Goal: Task Accomplishment & Management: Complete application form

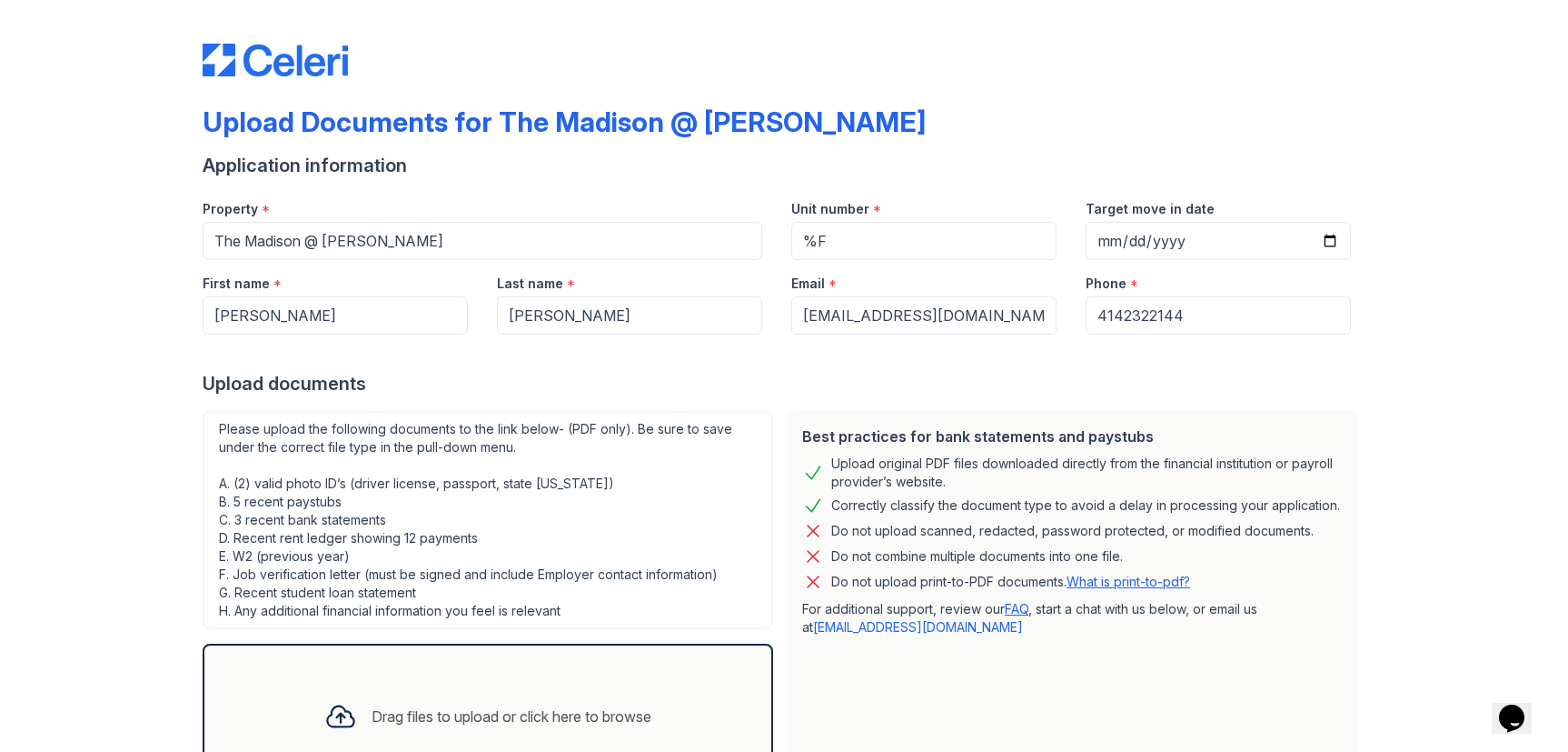
scroll to position [150, 0]
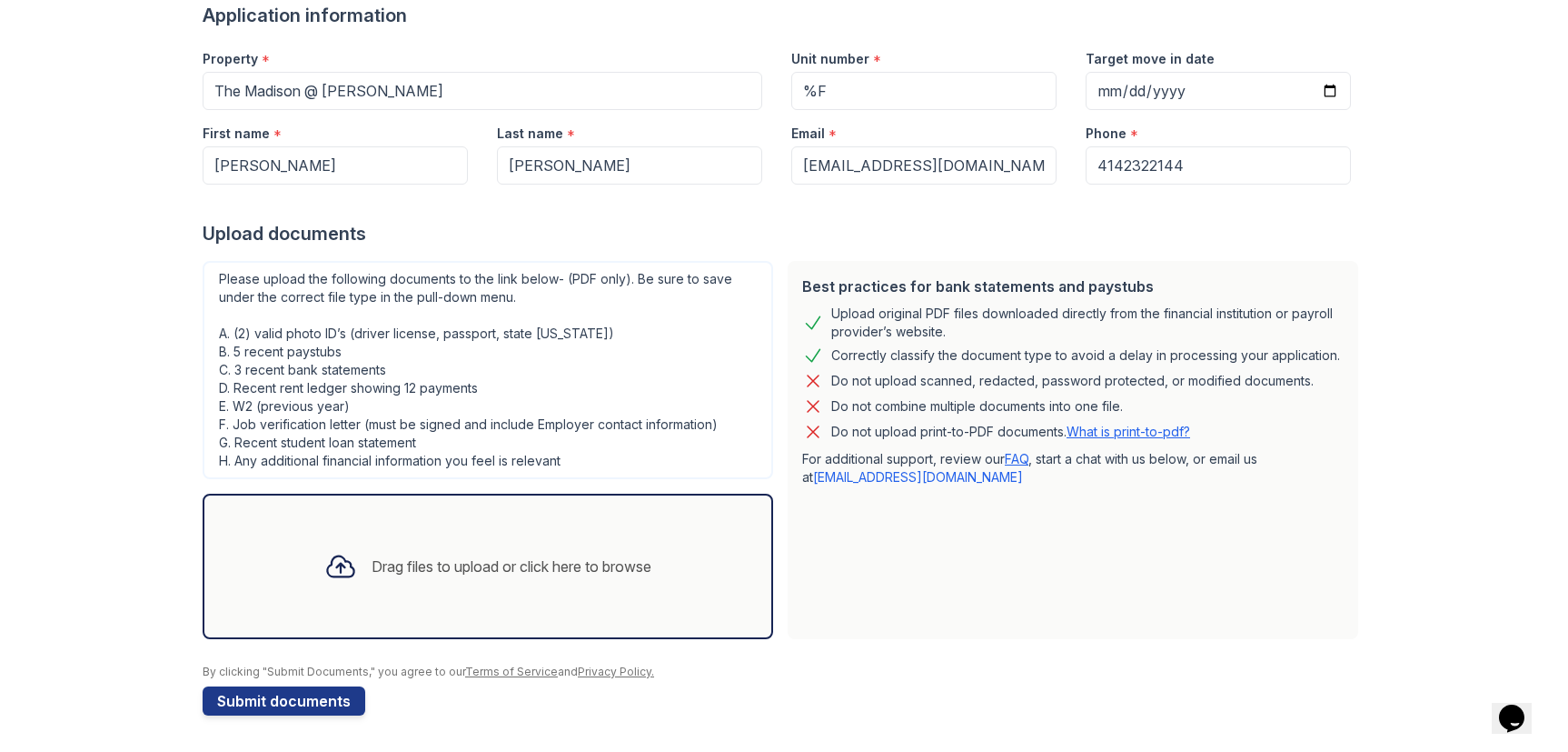
click at [1136, 431] on link "What is print-to-pdf?" at bounding box center [1129, 431] width 123 height 16
click at [1437, 523] on div "Upload Documents for The Madison @ [PERSON_NAME] Application information Proper…" at bounding box center [784, 301] width 1510 height 902
drag, startPoint x: 792, startPoint y: 74, endPoint x: 821, endPoint y: 87, distance: 31.8
click at [793, 74] on input "%F" at bounding box center [924, 91] width 266 height 39
type input "5F"
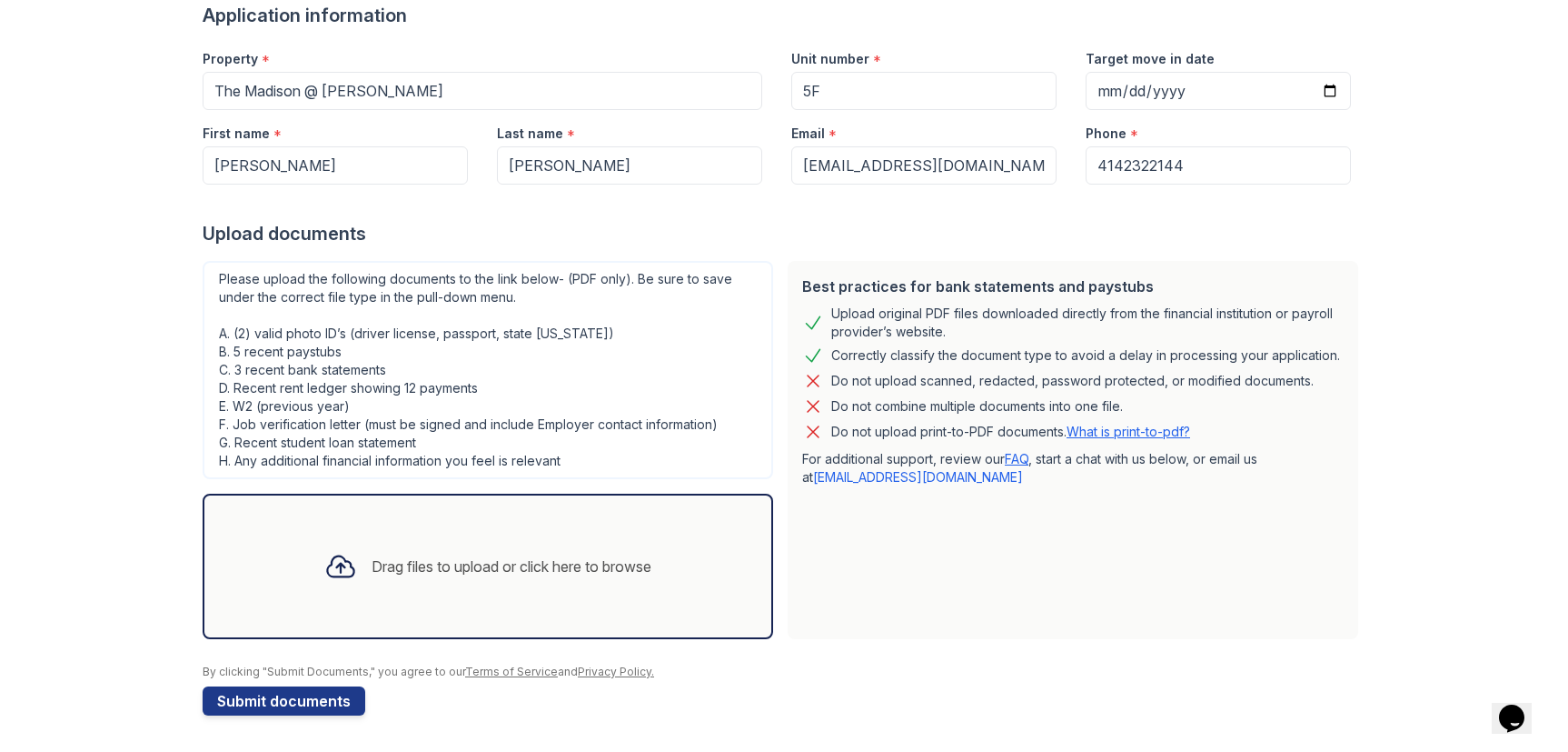
click at [975, 581] on div "Best practices for bank statements and paystubs Upload original PDF files downl…" at bounding box center [1073, 450] width 571 height 378
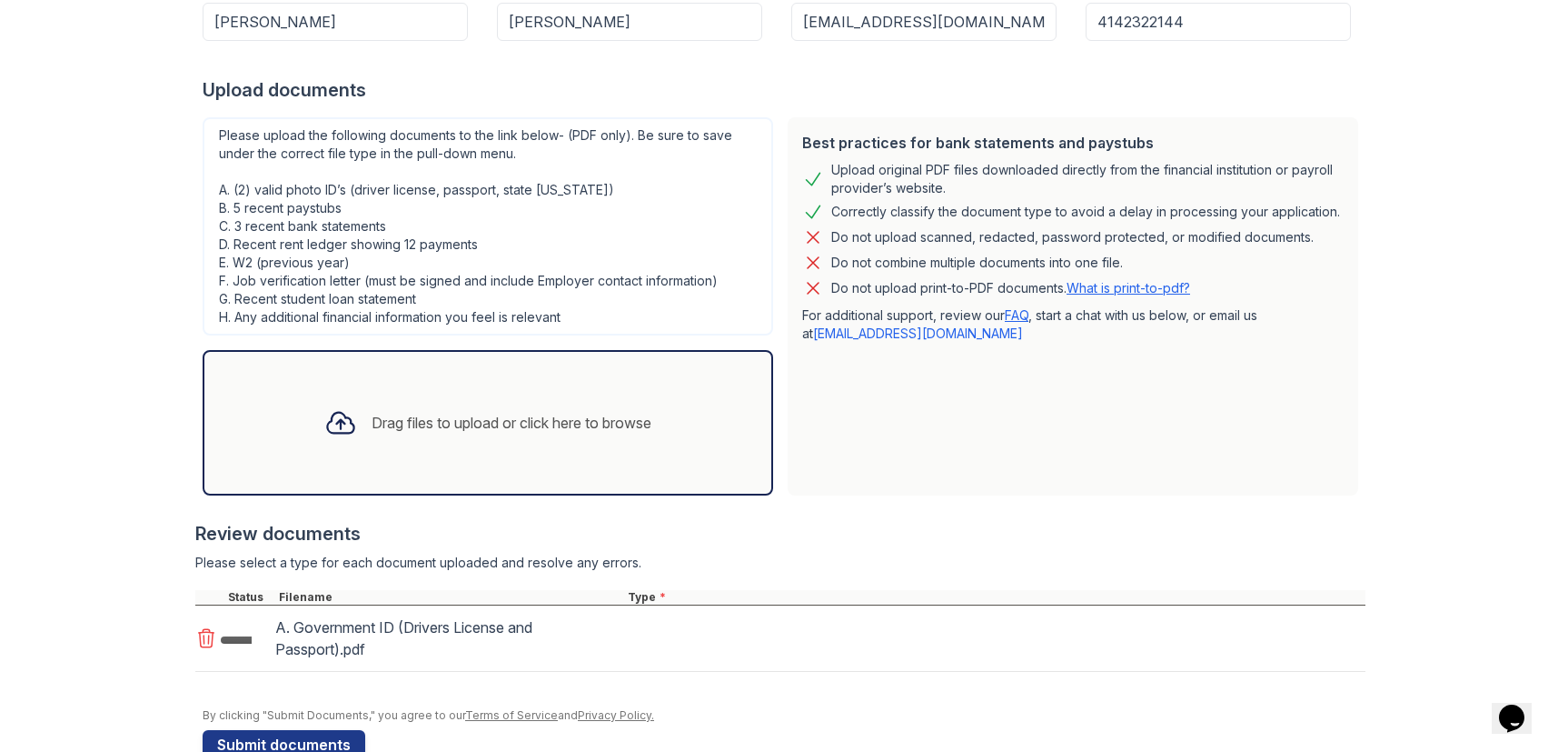
scroll to position [302, 0]
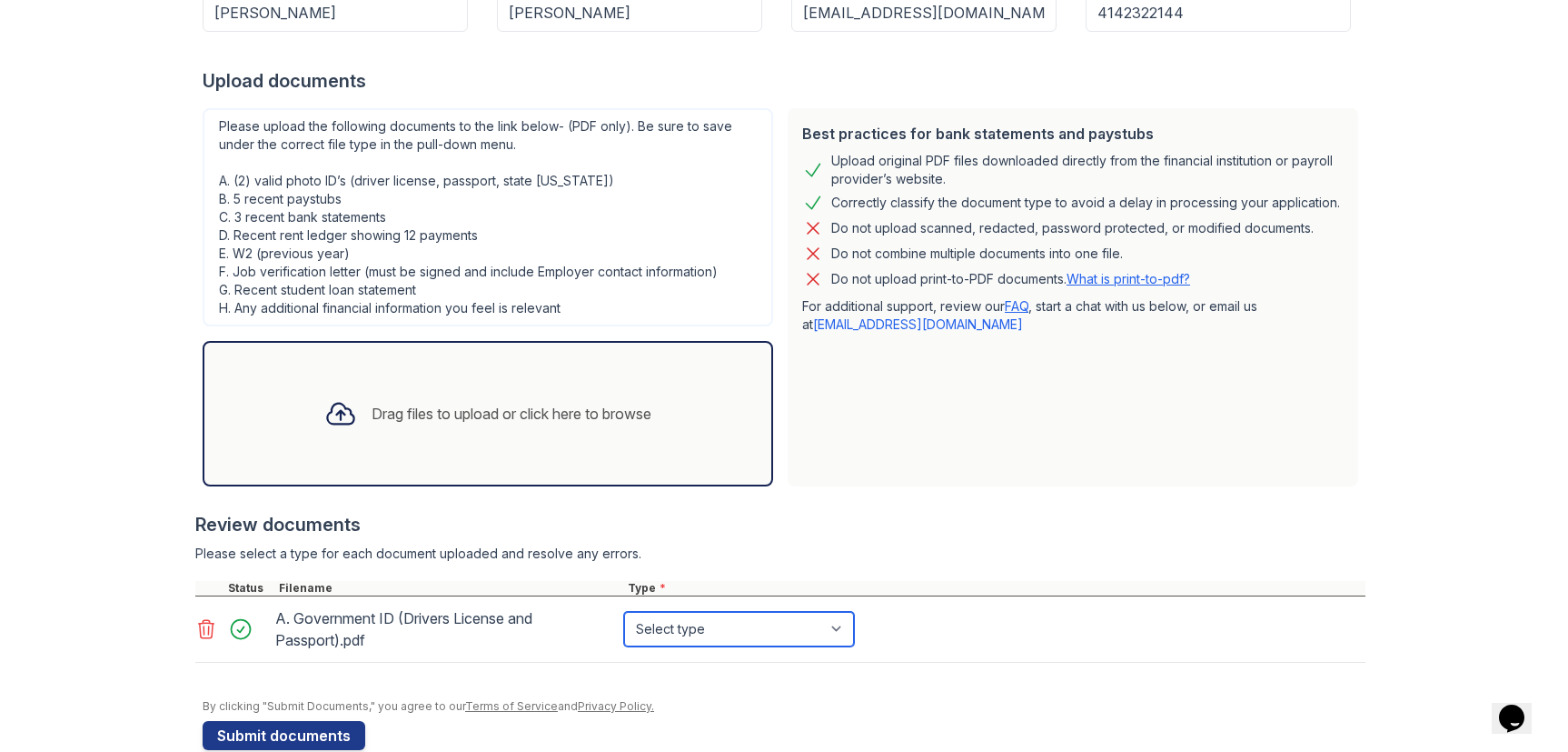
click at [782, 621] on select "Select type Paystub Bank Statement Offer Letter Tax Documents Benefit Award Let…" at bounding box center [739, 629] width 230 height 35
select select "other"
click at [624, 611] on select "Select type Paystub Bank Statement Offer Letter Tax Documents Benefit Award Let…" at bounding box center [739, 629] width 230 height 35
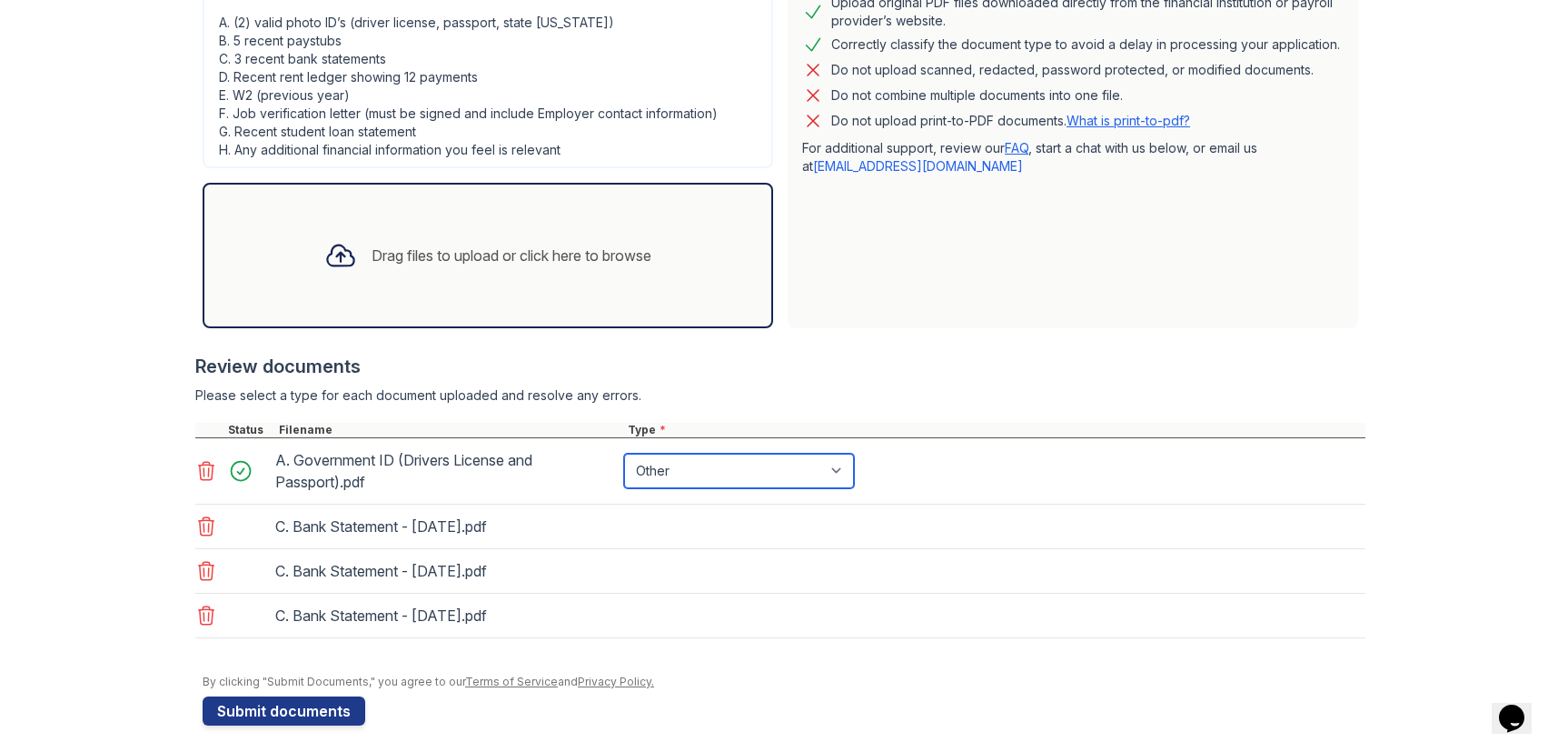
scroll to position [471, 0]
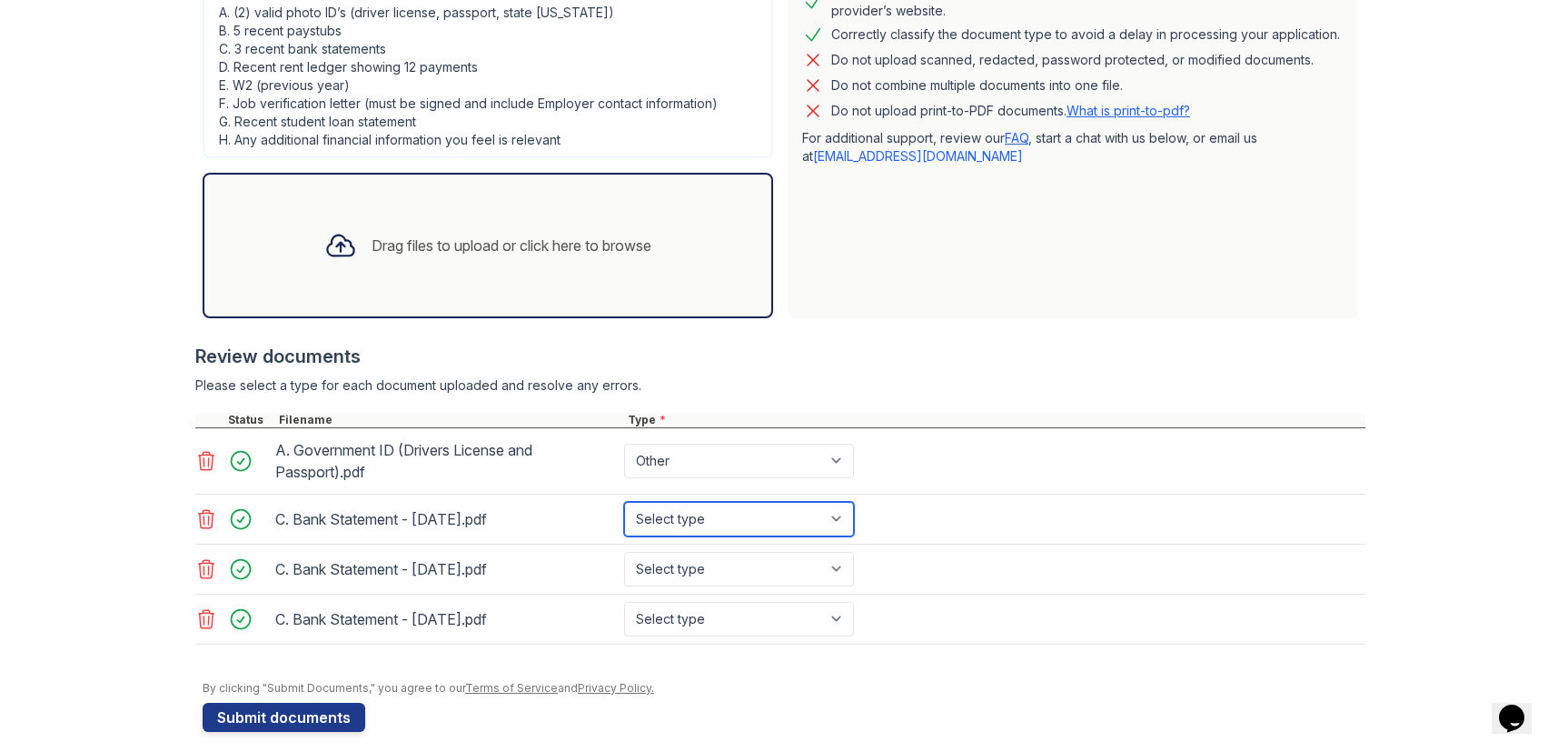
click at [784, 518] on select "Select type Paystub Bank Statement Offer Letter Tax Documents Benefit Award Let…" at bounding box center [739, 519] width 230 height 35
select select "bank_statement"
click at [624, 502] on select "Select type Paystub Bank Statement Offer Letter Tax Documents Benefit Award Let…" at bounding box center [739, 519] width 230 height 35
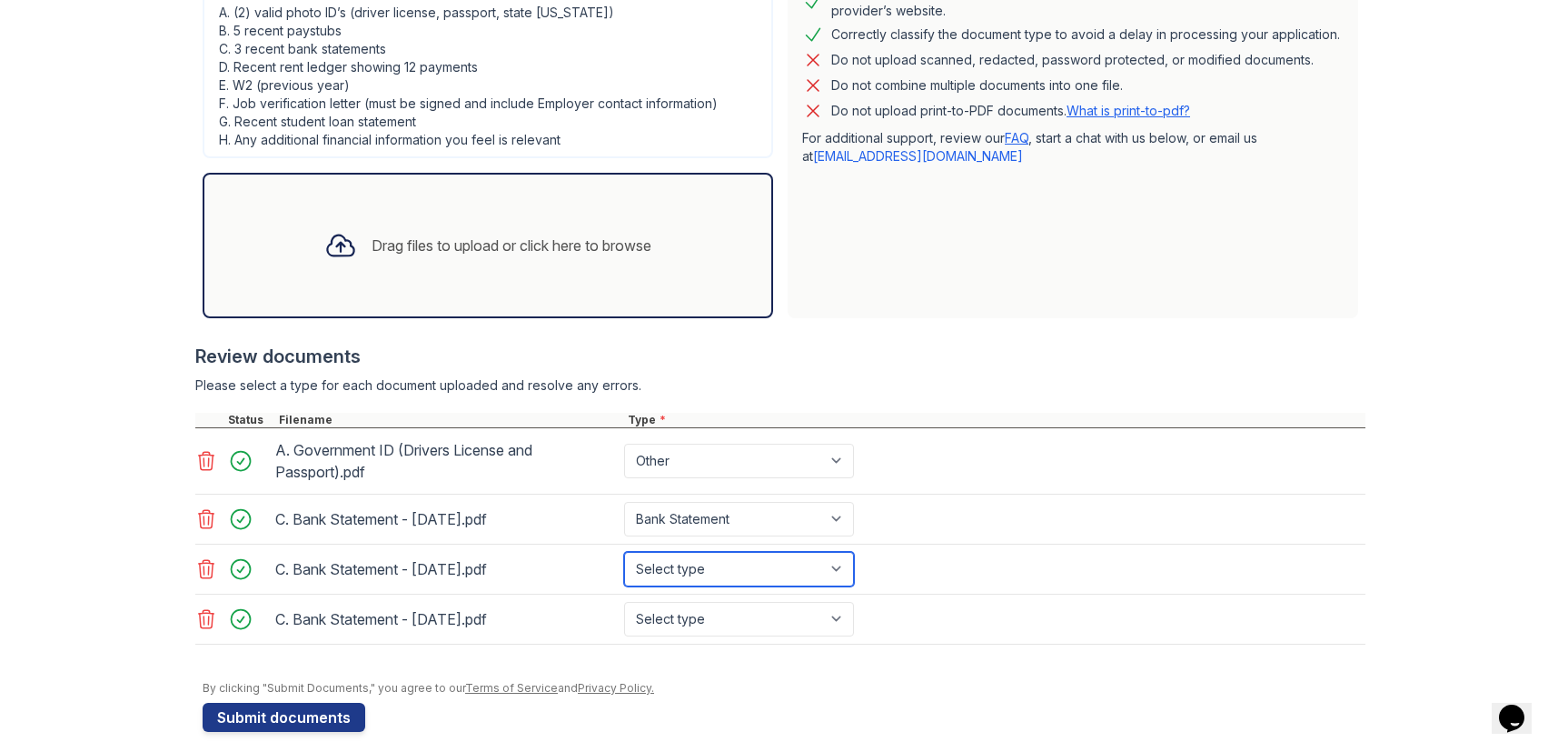
click at [784, 564] on select "Select type Paystub Bank Statement Offer Letter Tax Documents Benefit Award Let…" at bounding box center [739, 569] width 230 height 35
select select "bank_statement"
click at [624, 552] on select "Select type Paystub Bank Statement Offer Letter Tax Documents Benefit Award Let…" at bounding box center [739, 569] width 230 height 35
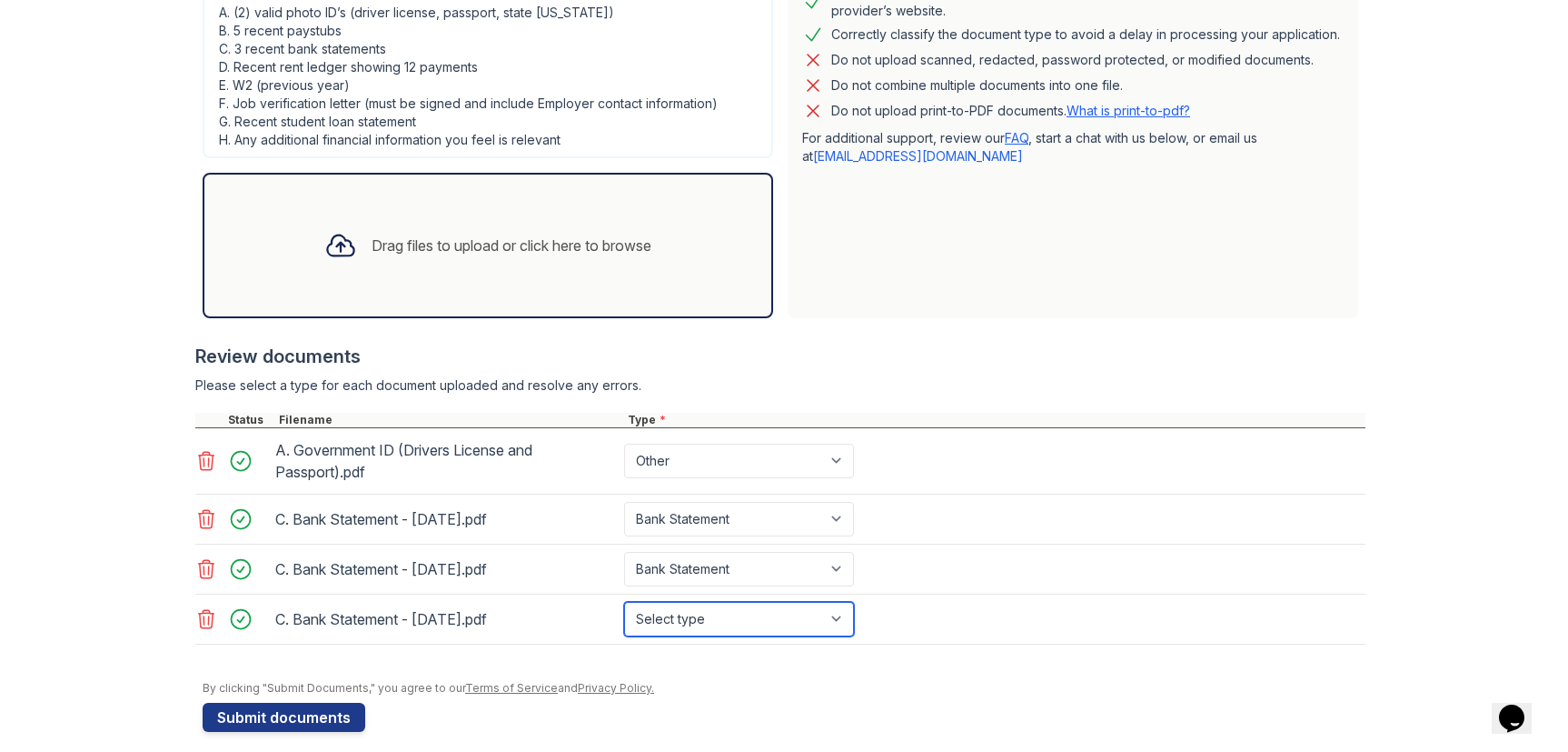
click at [747, 621] on select "Select type Paystub Bank Statement Offer Letter Tax Documents Benefit Award Let…" at bounding box center [739, 620] width 230 height 35
select select "bank_statement"
click at [624, 602] on select "Select type Paystub Bank Statement Offer Letter Tax Documents Benefit Award Let…" at bounding box center [739, 620] width 230 height 35
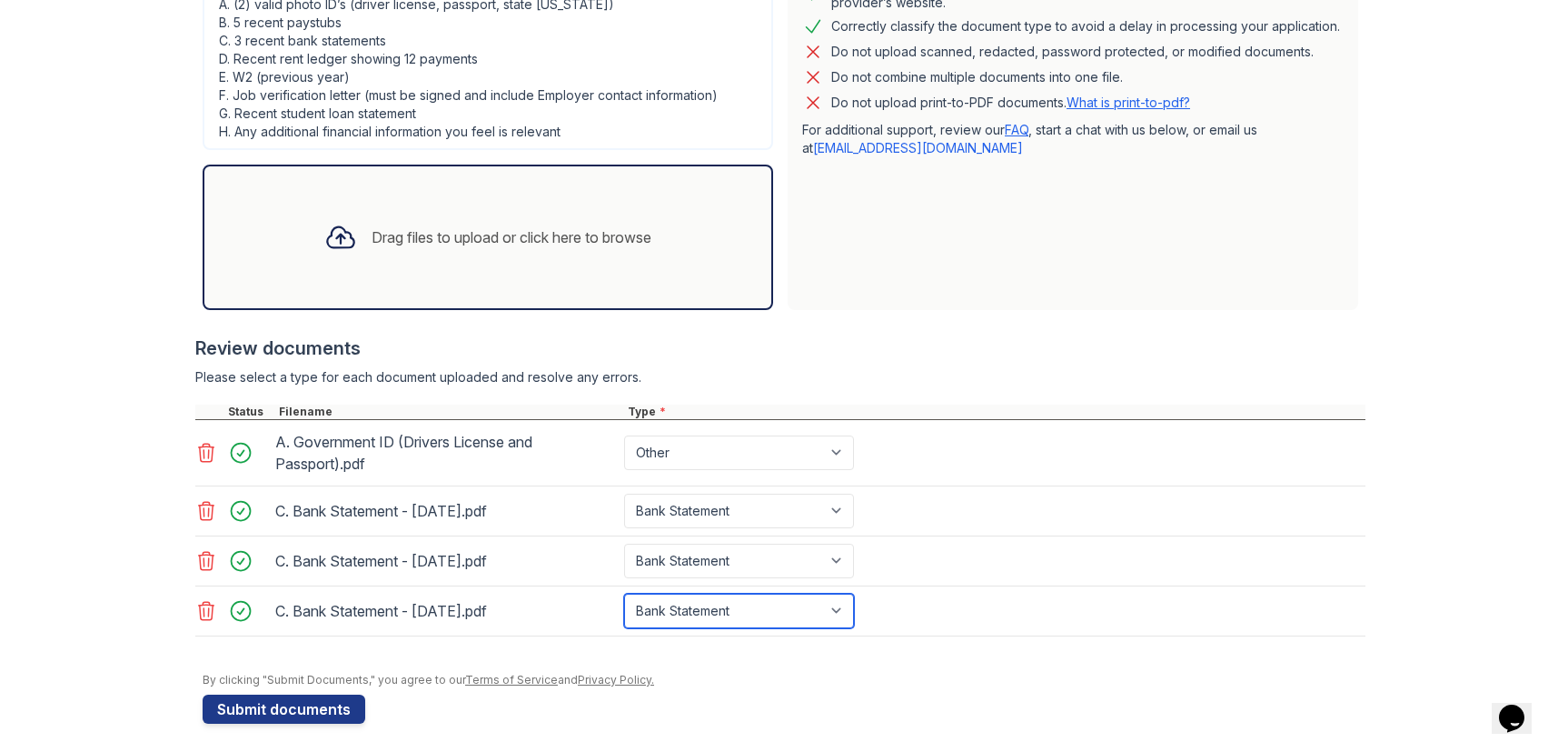
scroll to position [487, 0]
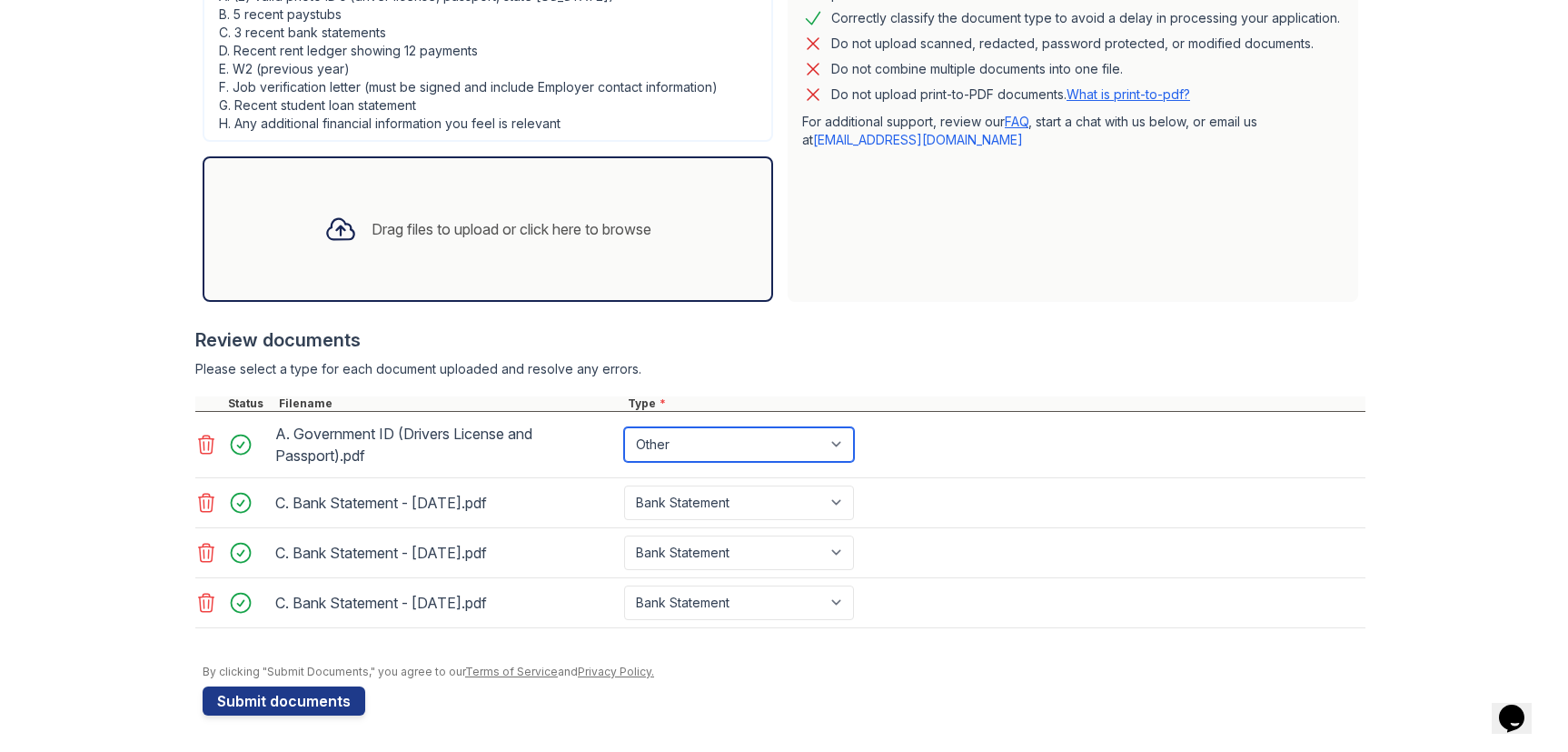
click at [801, 439] on select "Select type Paystub Bank Statement Offer Letter Tax Documents Benefit Award Let…" at bounding box center [739, 445] width 230 height 35
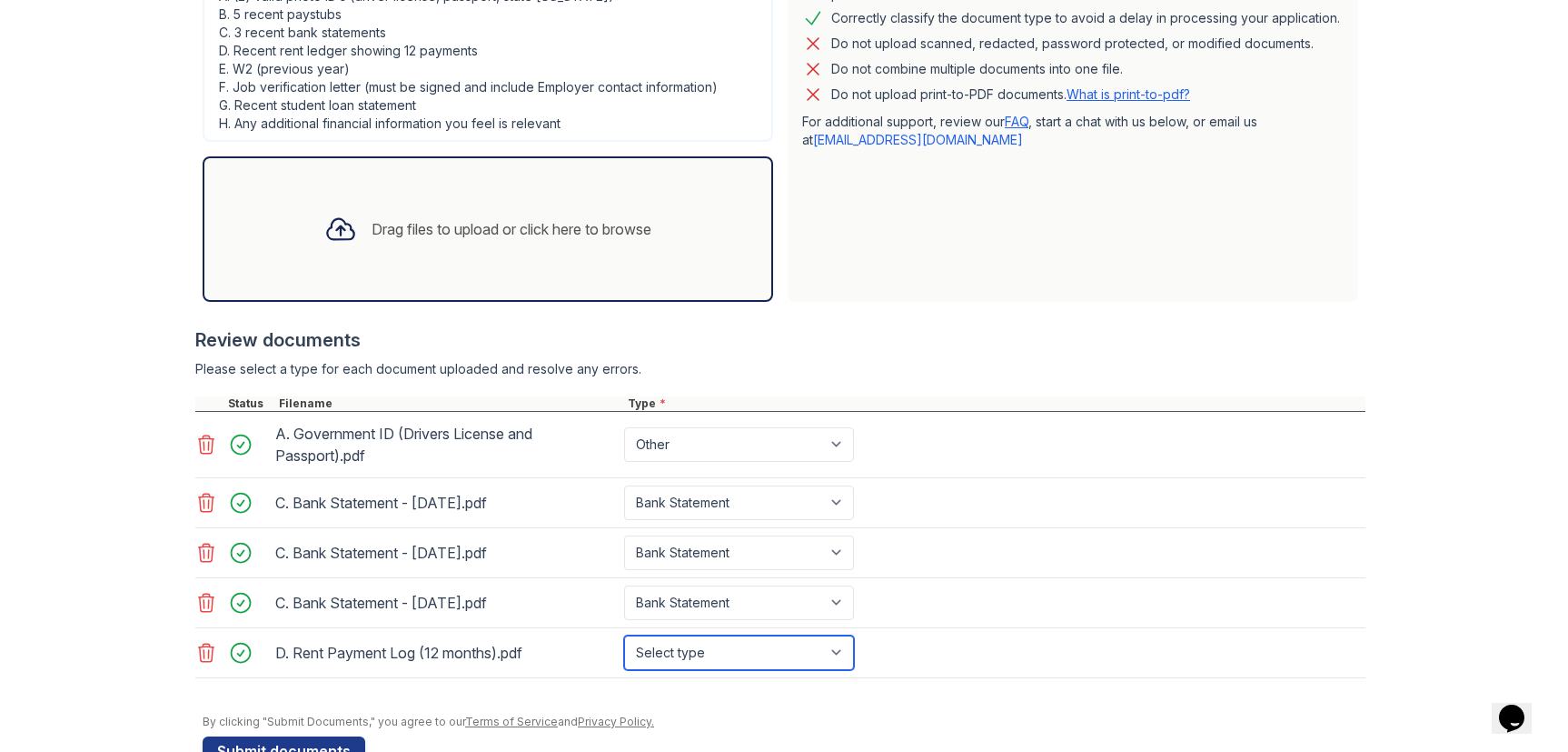
click at [829, 657] on select "Select type Paystub Bank Statement Offer Letter Tax Documents Benefit Award Let…" at bounding box center [739, 653] width 230 height 35
select select "other"
click at [624, 635] on select "Select type Paystub Bank Statement Offer Letter Tax Documents Benefit Award Let…" at bounding box center [739, 653] width 230 height 35
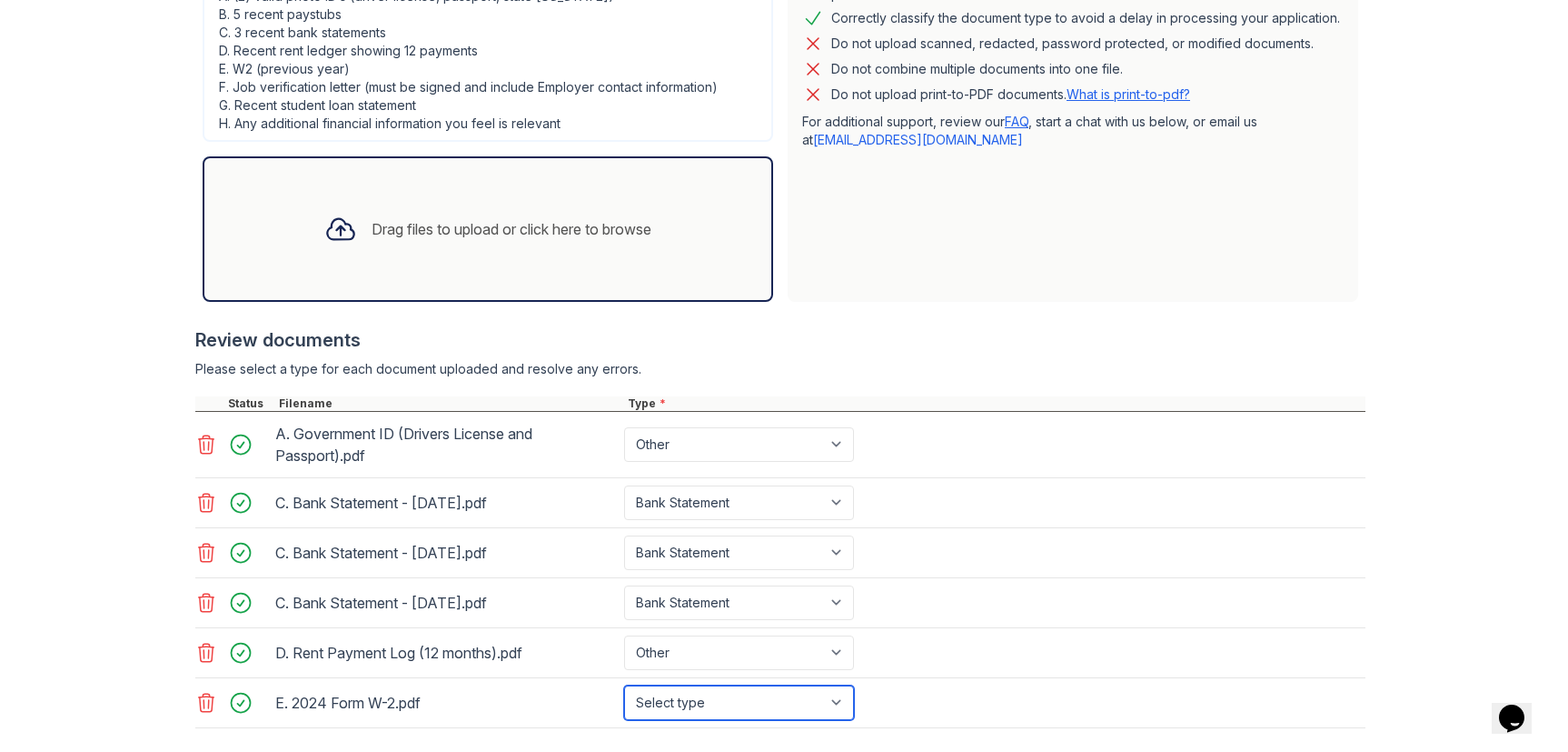
click at [767, 701] on select "Select type Paystub Bank Statement Offer Letter Tax Documents Benefit Award Let…" at bounding box center [739, 702] width 230 height 35
click at [624, 685] on select "Select type Paystub Bank Statement Offer Letter Tax Documents Benefit Award Let…" at bounding box center [739, 702] width 230 height 35
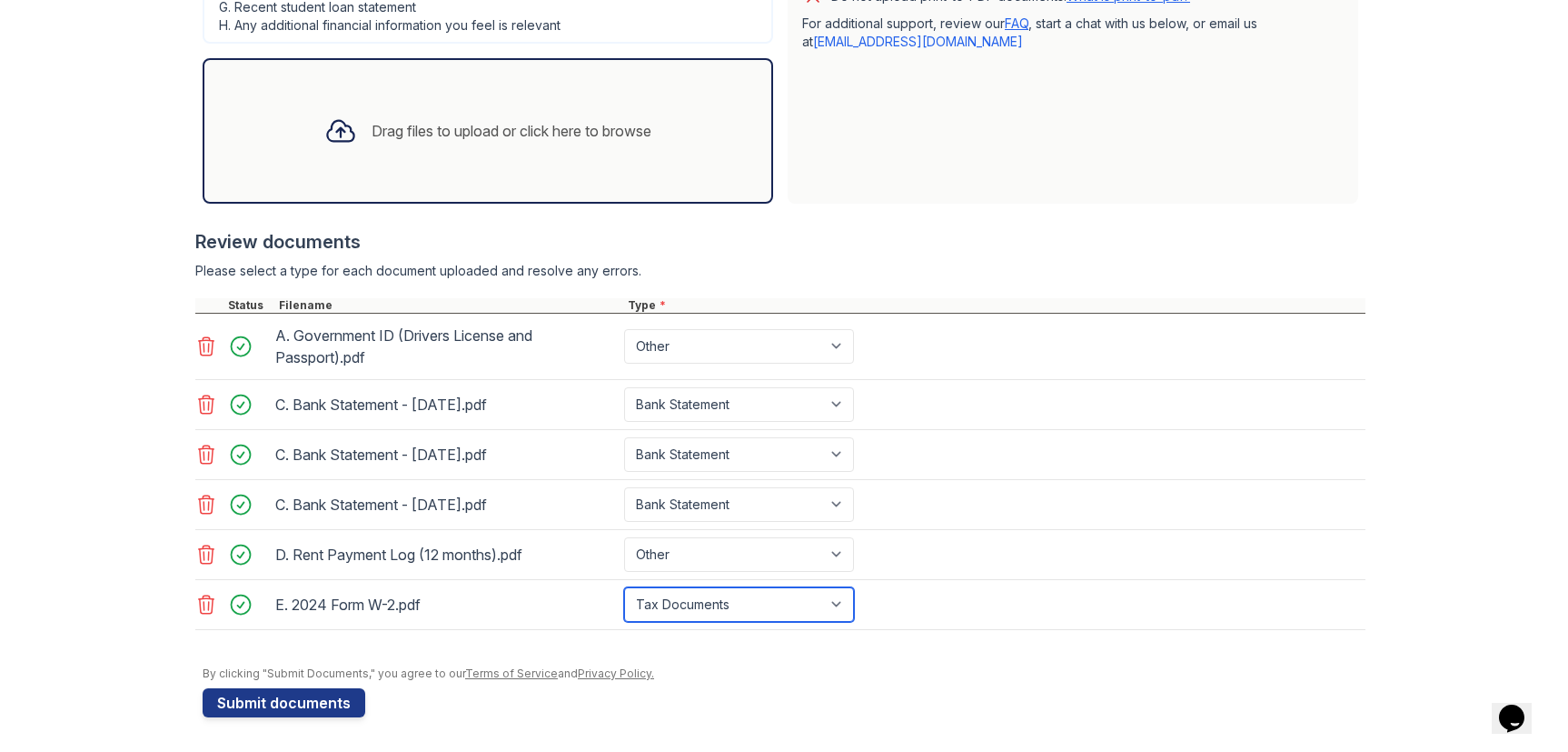
scroll to position [587, 0]
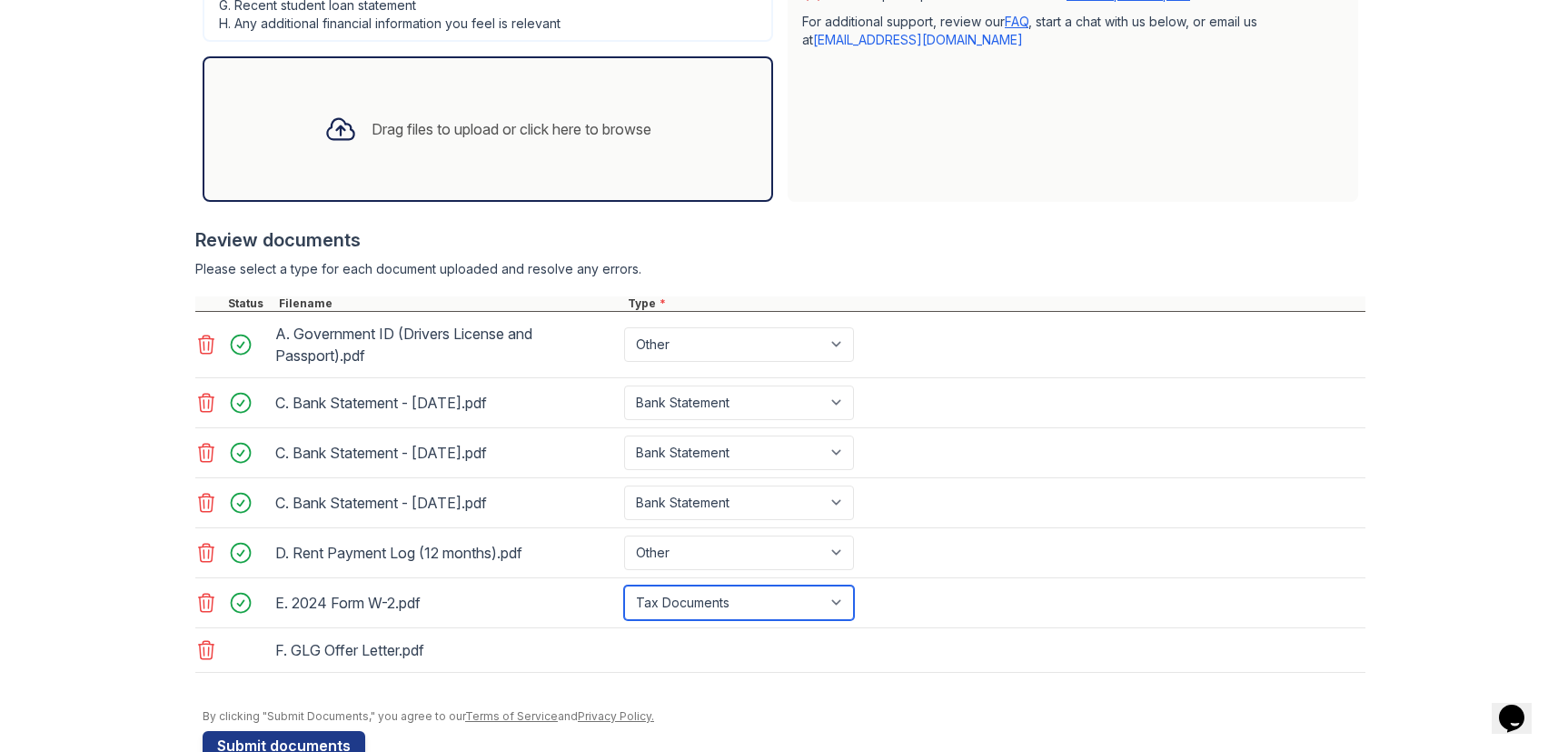
click at [815, 606] on select "Select type Paystub Bank Statement Offer Letter Tax Documents Benefit Award Let…" at bounding box center [739, 603] width 230 height 35
click at [624, 586] on select "Select type Paystub Bank Statement Offer Letter Tax Documents Benefit Award Let…" at bounding box center [739, 603] width 230 height 35
click at [732, 615] on select "Select type Paystub Bank Statement Offer Letter Tax Documents Benefit Award Let…" at bounding box center [739, 603] width 230 height 35
select select "tax_documents"
click at [624, 586] on select "Select type Paystub Bank Statement Offer Letter Tax Documents Benefit Award Let…" at bounding box center [739, 603] width 230 height 35
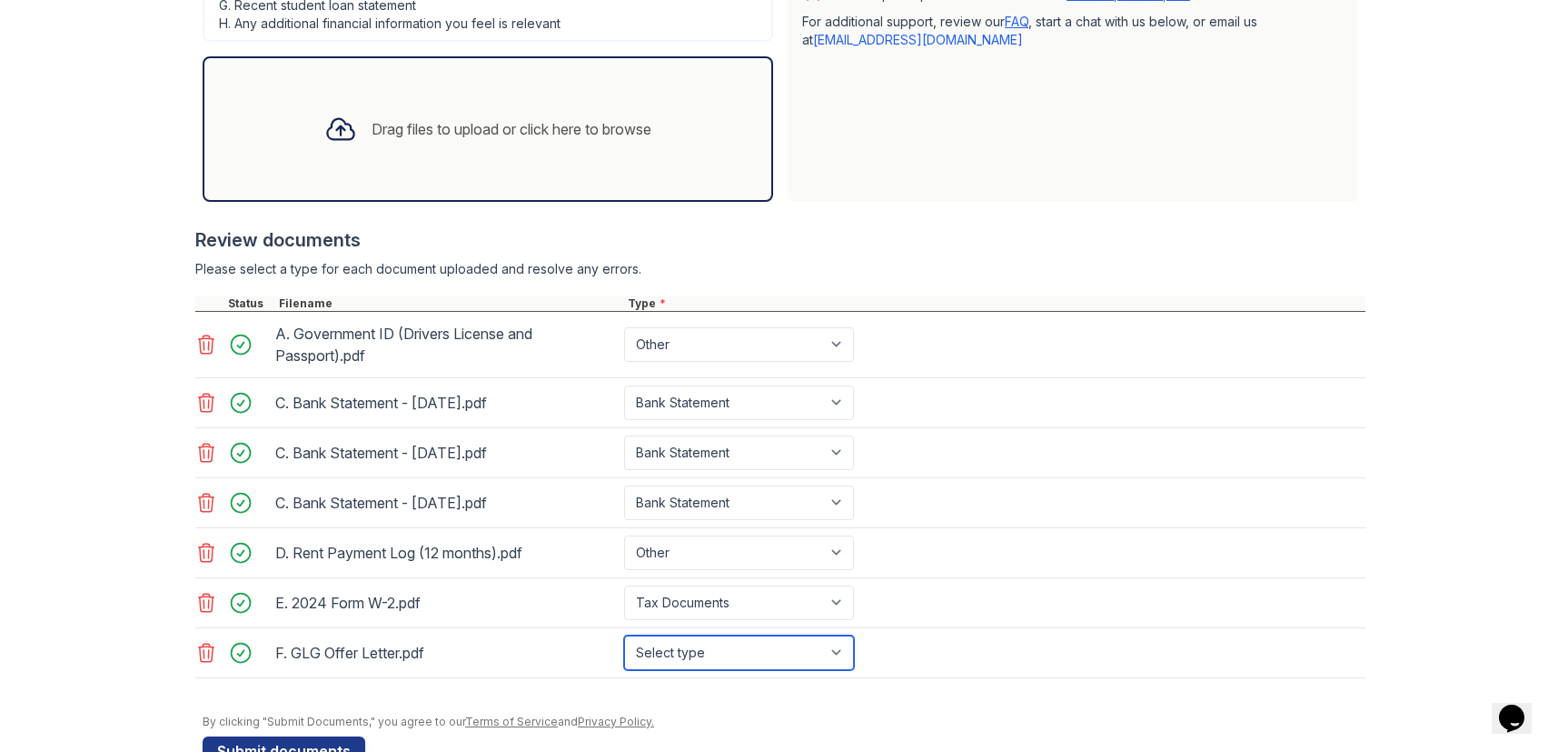
click at [687, 648] on select "Select type Paystub Bank Statement Offer Letter Tax Documents Benefit Award Let…" at bounding box center [739, 653] width 230 height 35
select select "offer_letter"
click at [624, 635] on select "Select type Paystub Bank Statement Offer Letter Tax Documents Benefit Award Let…" at bounding box center [739, 653] width 230 height 35
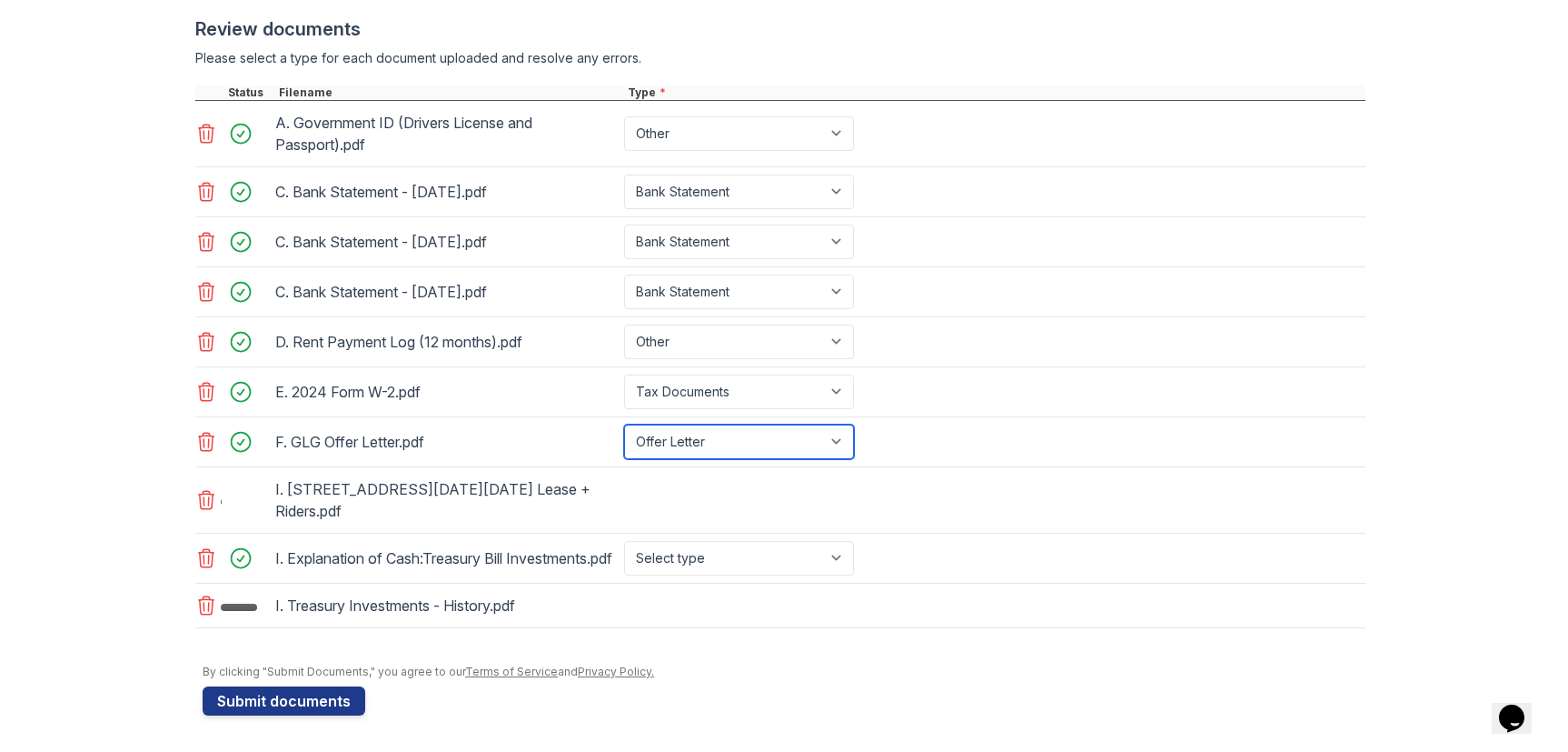
scroll to position [815, 0]
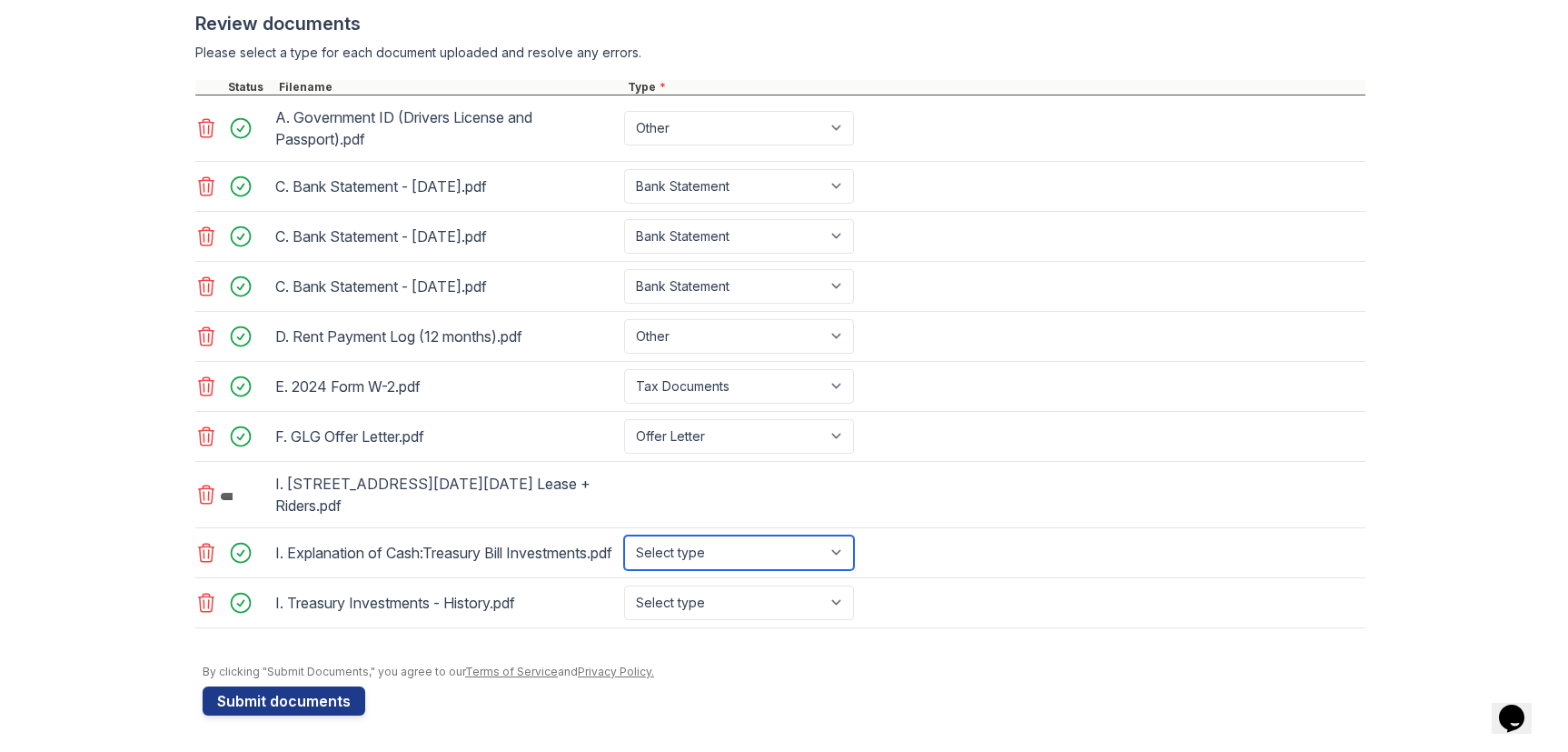
click at [818, 555] on select "Select type Paystub Bank Statement Offer Letter Tax Documents Benefit Award Let…" at bounding box center [739, 553] width 230 height 35
select select "other"
click at [624, 535] on select "Select type Paystub Bank Statement Offer Letter Tax Documents Benefit Award Let…" at bounding box center [739, 553] width 230 height 35
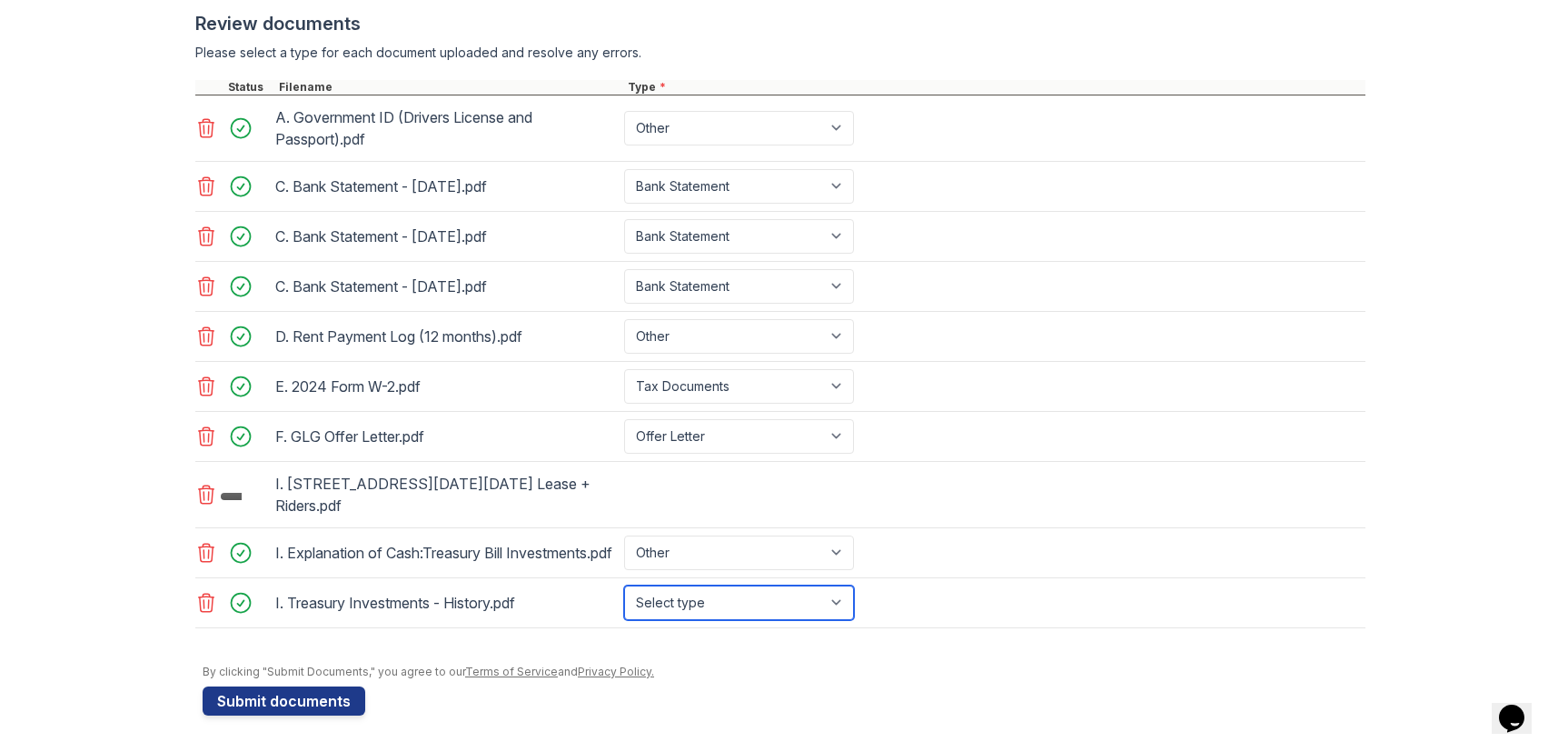
click at [752, 610] on select "Select type Paystub Bank Statement Offer Letter Tax Documents Benefit Award Let…" at bounding box center [739, 603] width 230 height 35
select select "other"
click at [624, 590] on select "Select type Paystub Bank Statement Offer Letter Tax Documents Benefit Award Let…" at bounding box center [739, 603] width 230 height 35
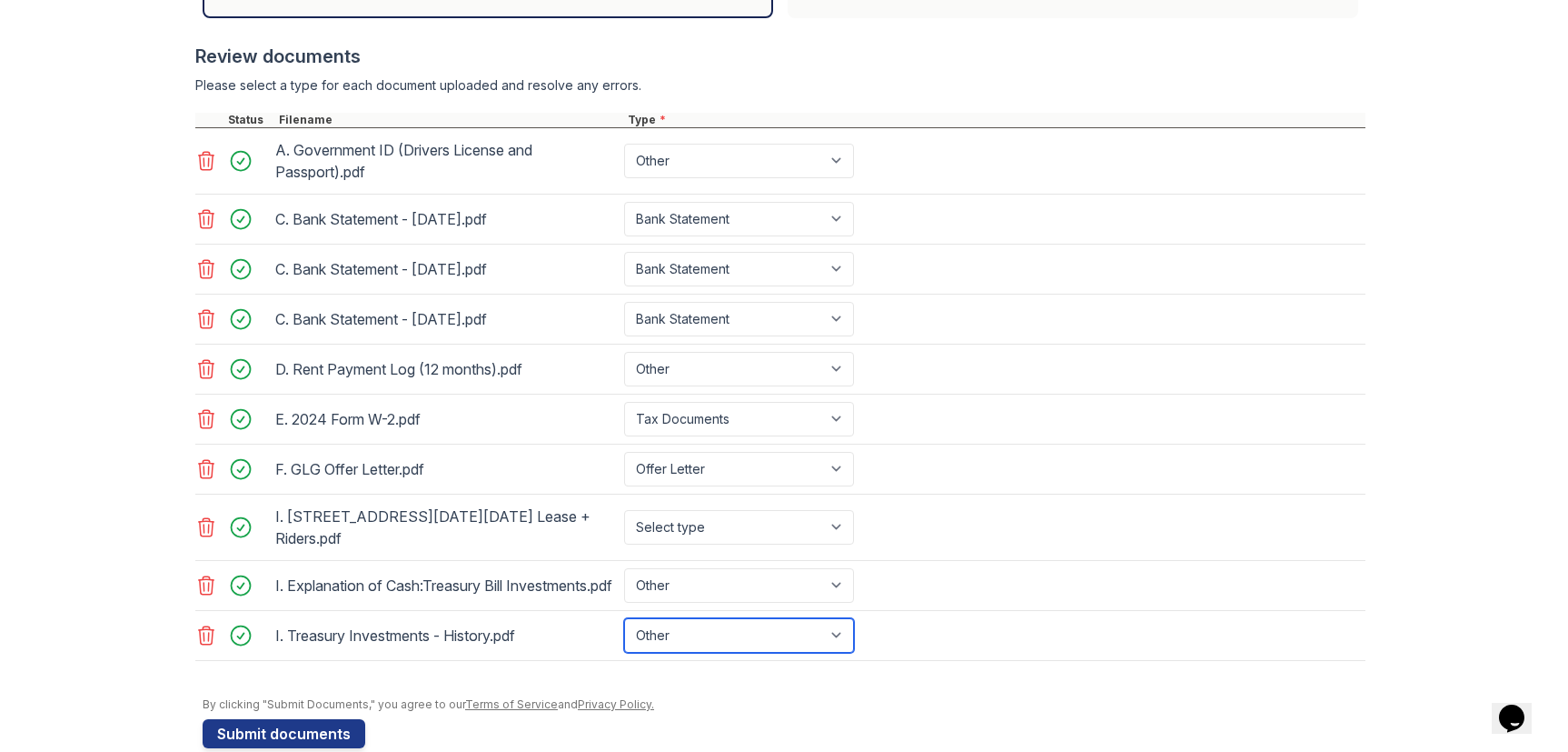
scroll to position [787, 0]
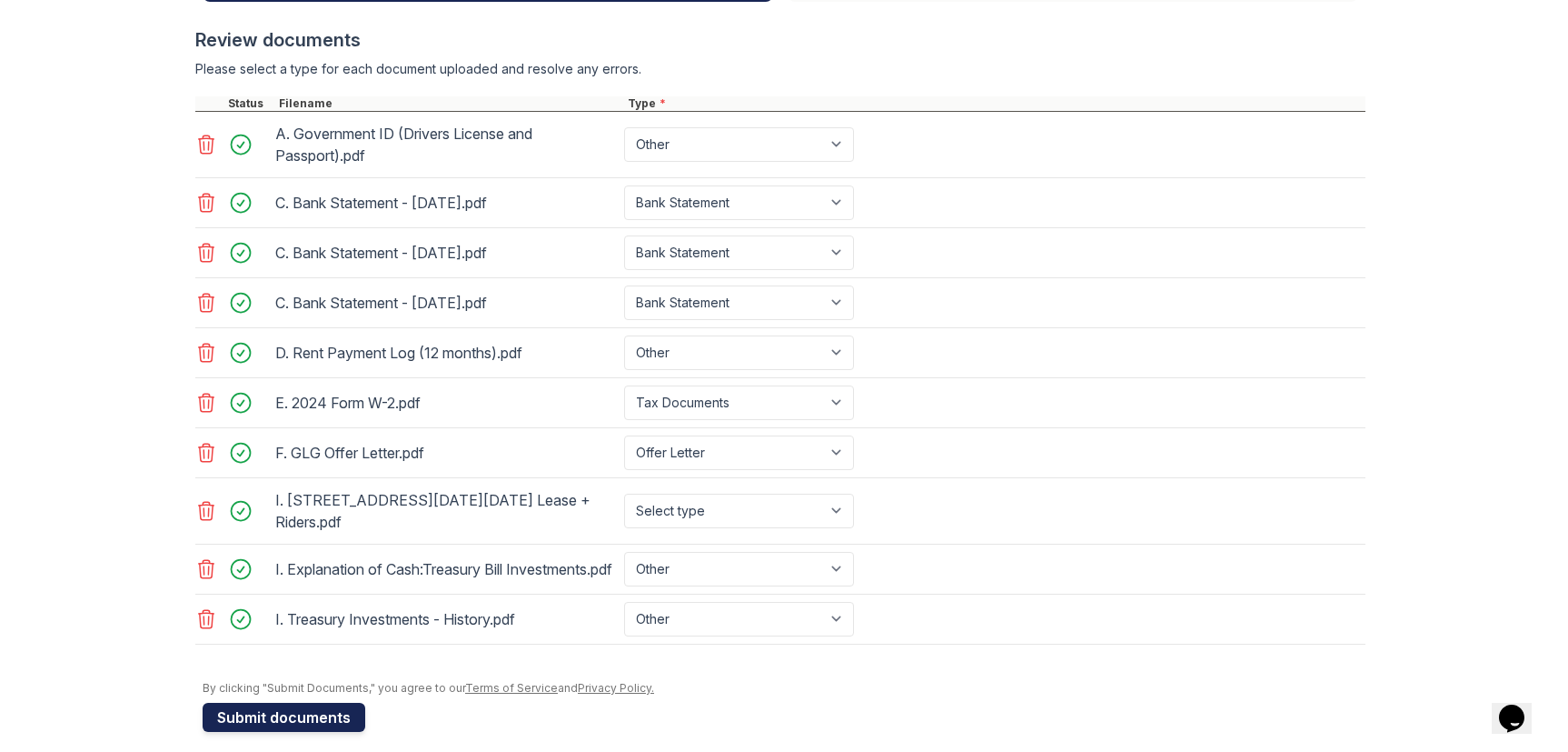
click at [331, 732] on button "Submit documents" at bounding box center [283, 717] width 163 height 29
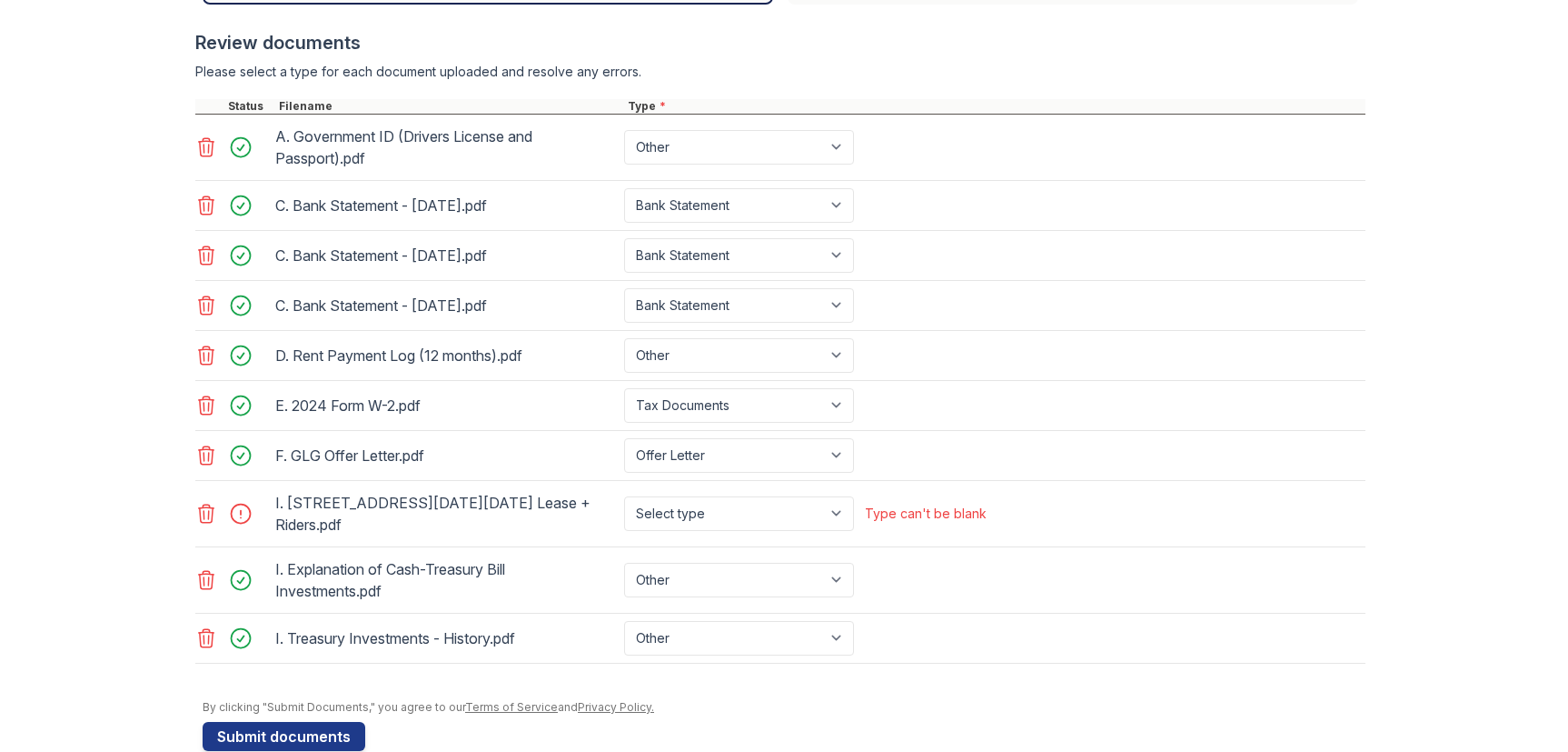
scroll to position [871, 0]
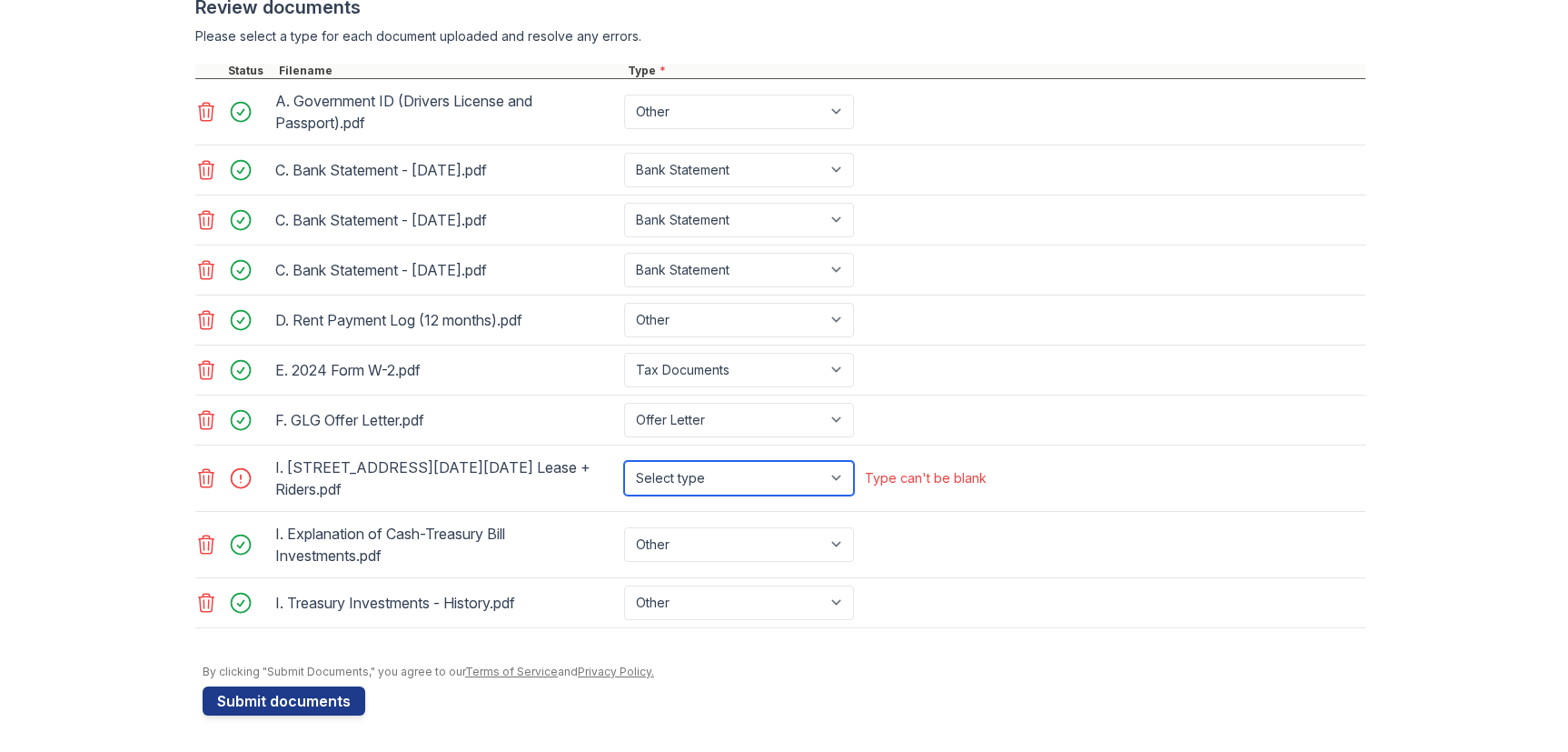
click at [837, 482] on select "Select type Paystub Bank Statement Offer Letter Tax Documents Benefit Award Let…" at bounding box center [739, 478] width 230 height 35
select select "other"
click at [624, 461] on select "Select type Paystub Bank Statement Offer Letter Tax Documents Benefit Award Let…" at bounding box center [739, 478] width 230 height 35
click at [266, 701] on button "Submit documents" at bounding box center [283, 701] width 163 height 29
